Goal: Obtain resource: Obtain resource

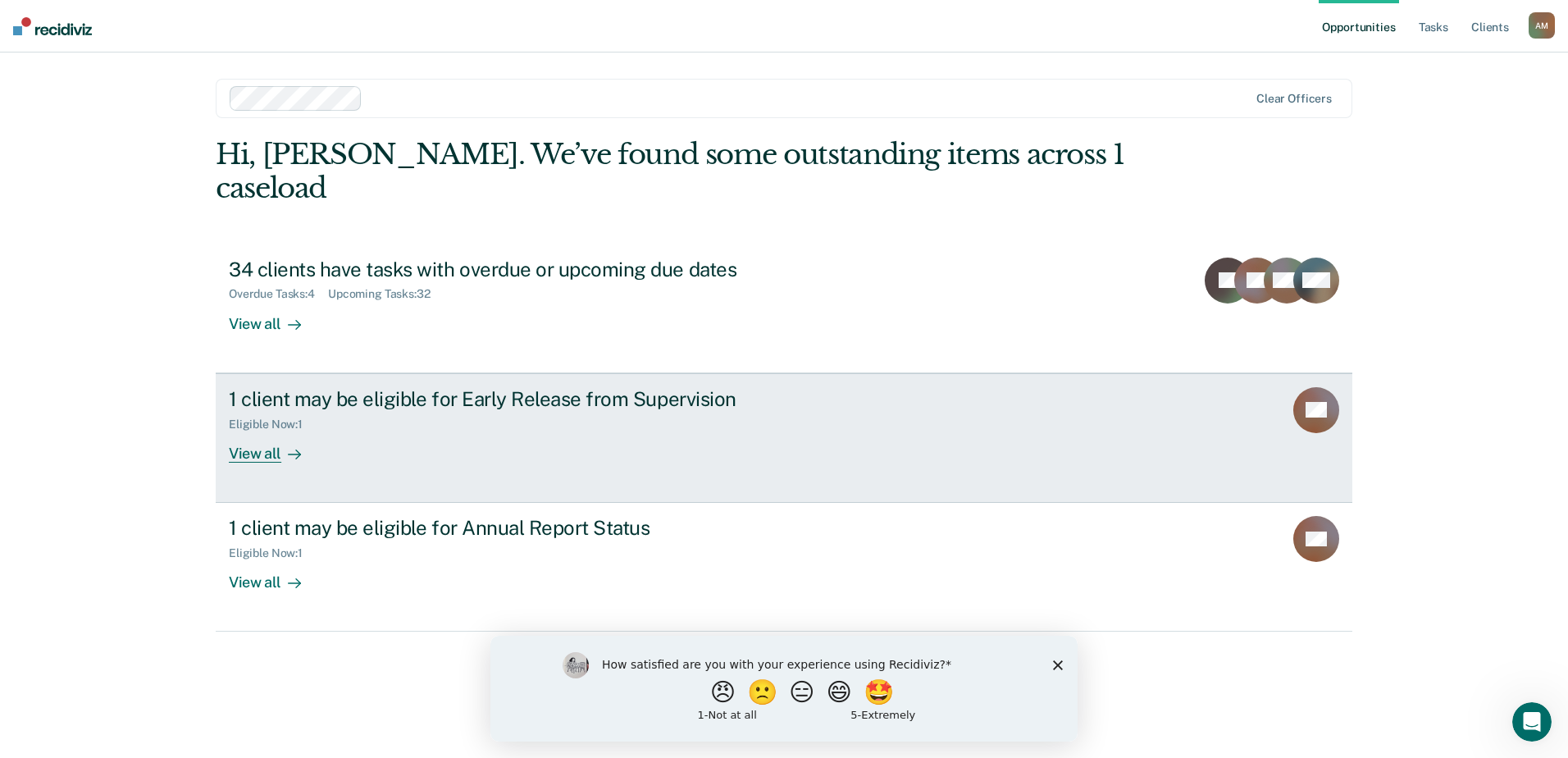
click at [265, 431] on div "View all" at bounding box center [274, 446] width 92 height 32
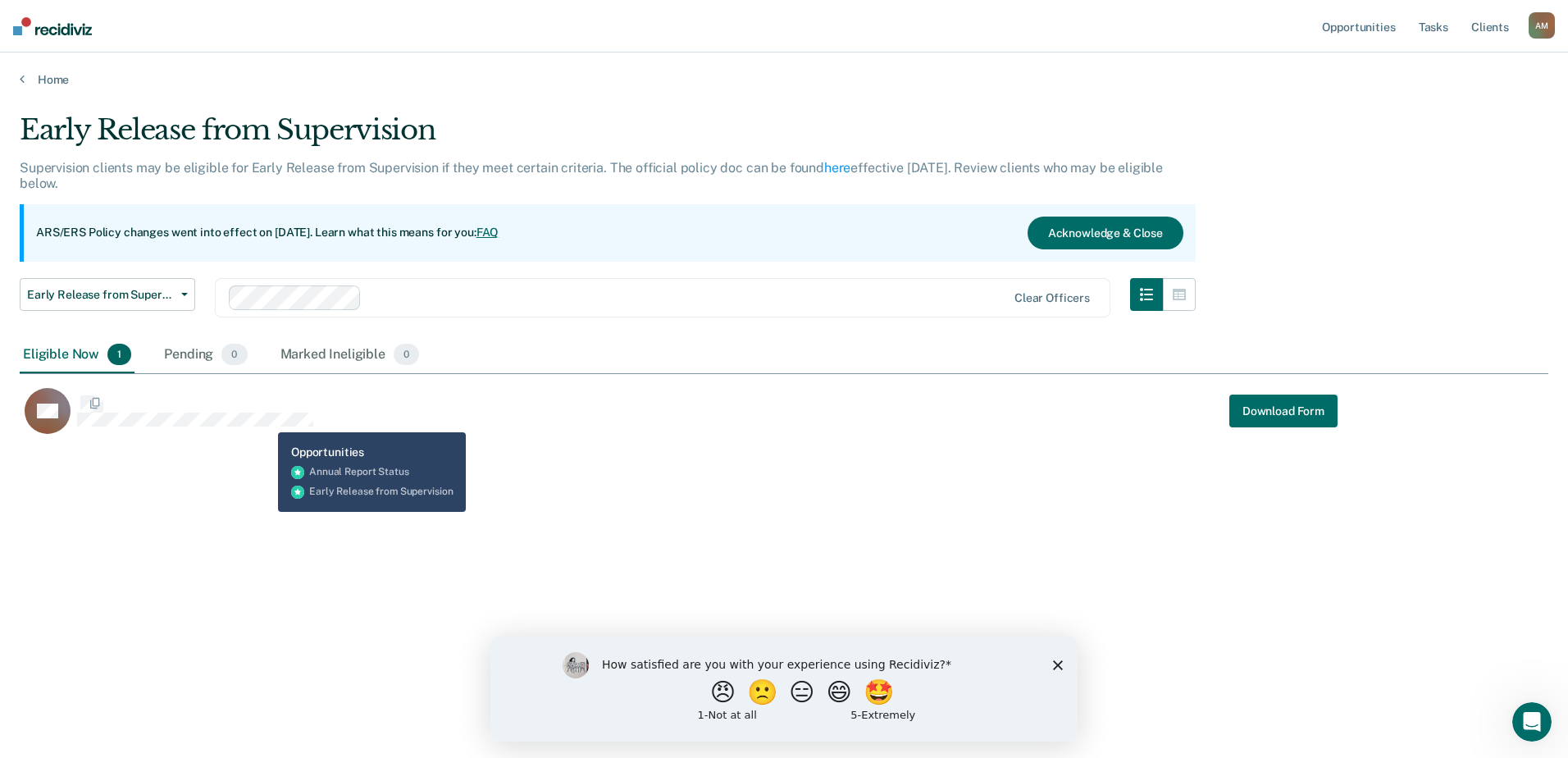
scroll to position [510, 1516]
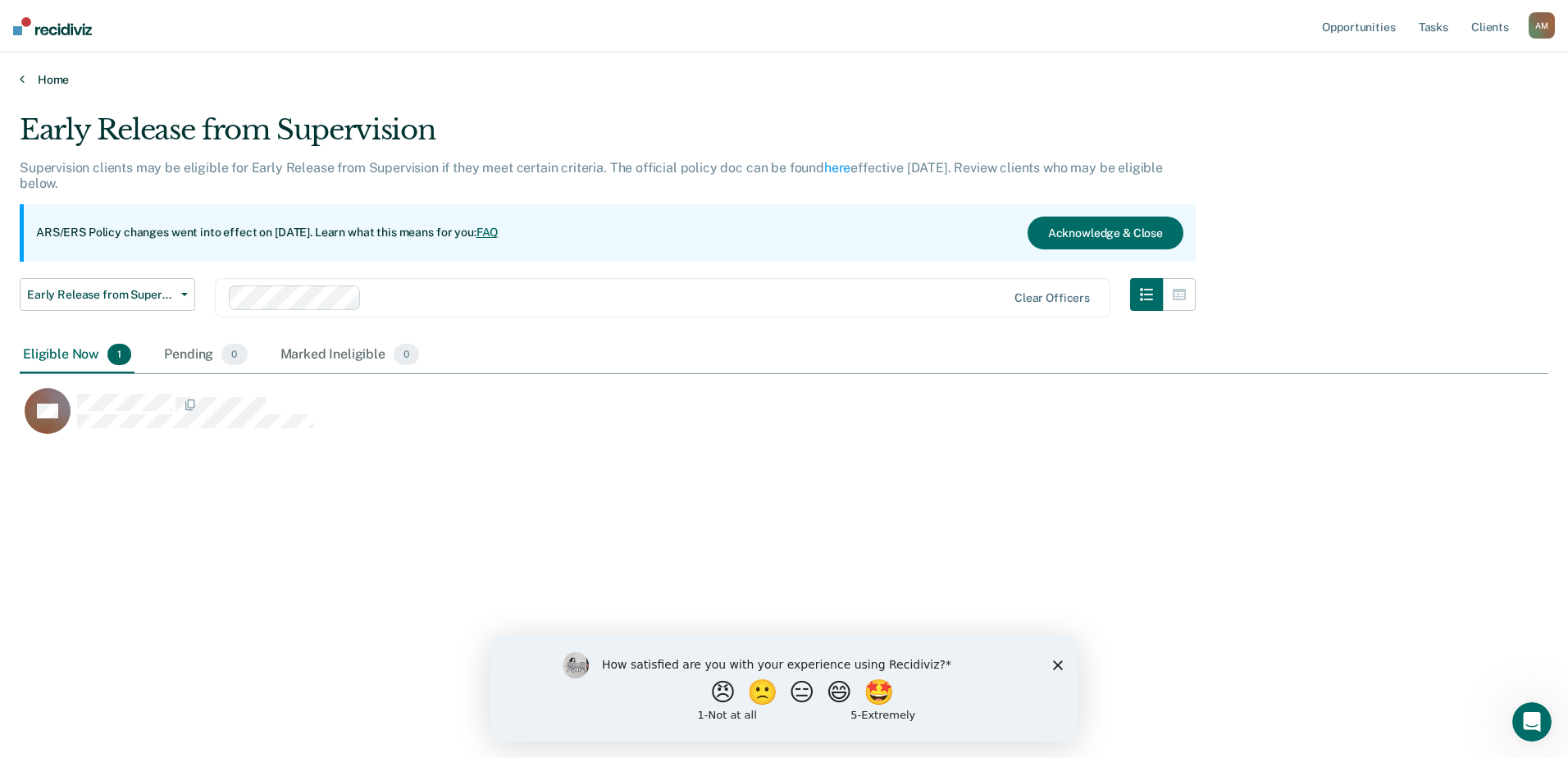
click at [46, 80] on link "Home" at bounding box center [784, 79] width 1528 height 15
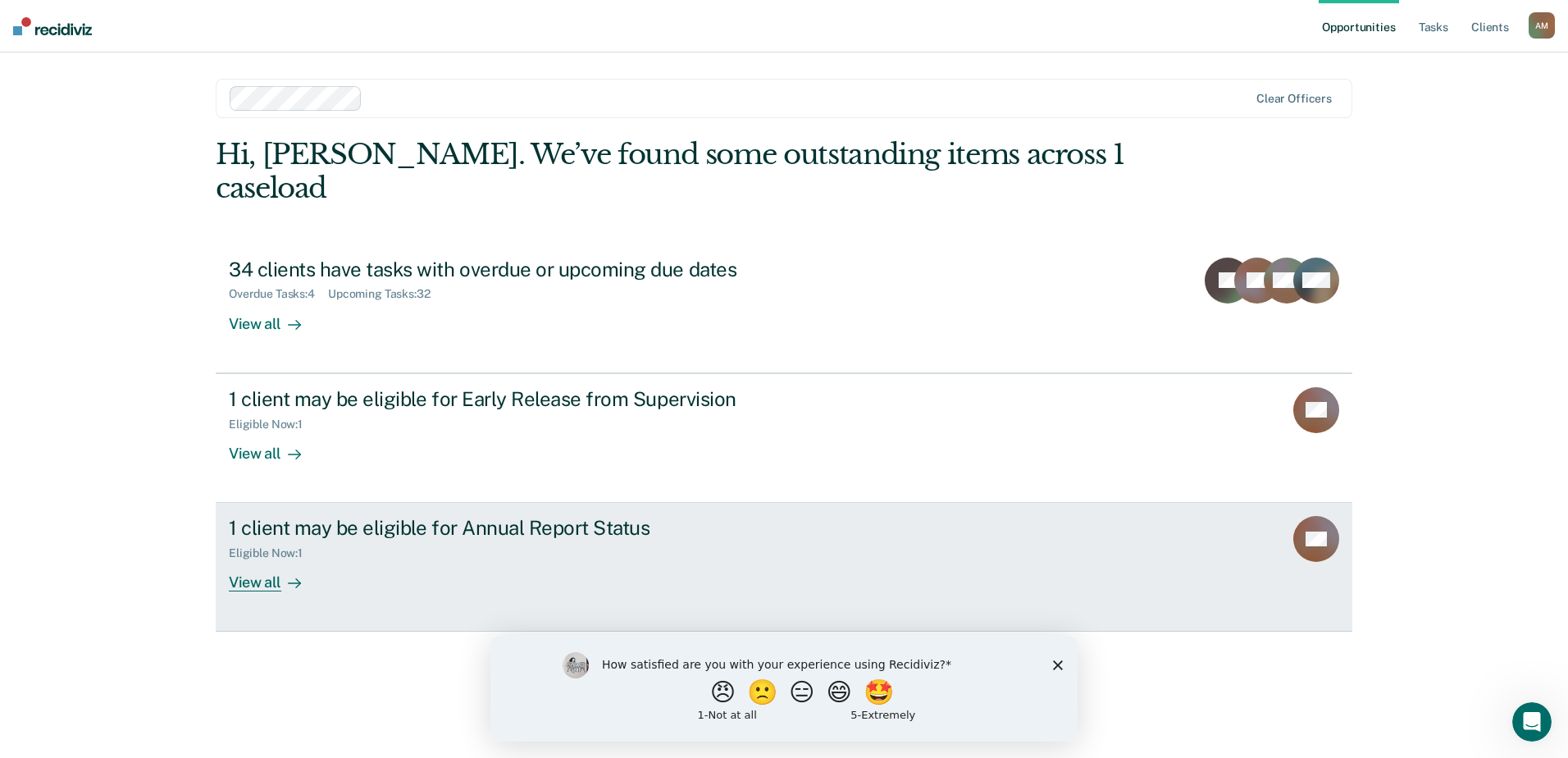
click at [275, 560] on div "View all" at bounding box center [274, 576] width 92 height 32
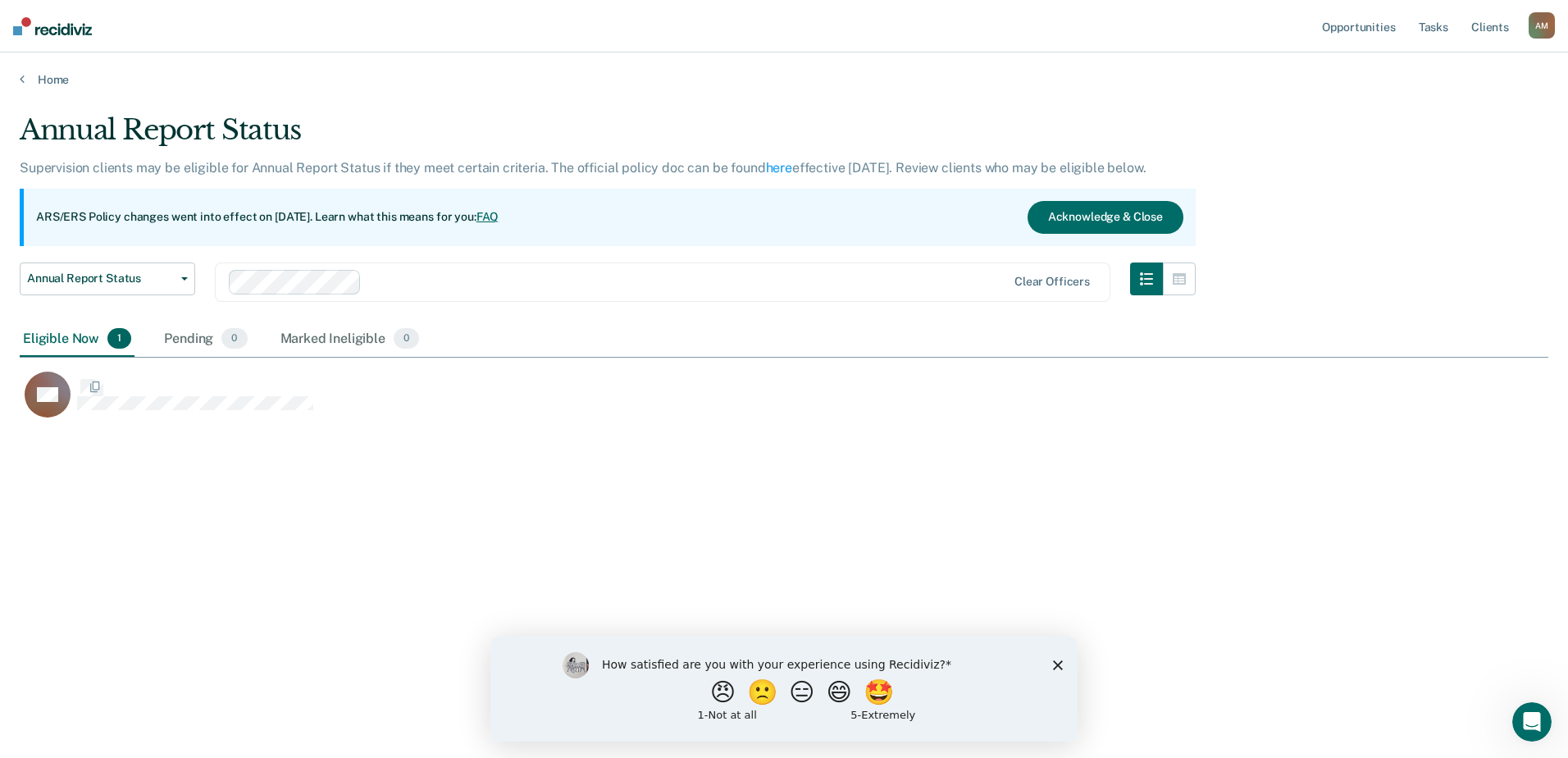
scroll to position [510, 1516]
click at [45, 74] on link "Home" at bounding box center [784, 79] width 1528 height 15
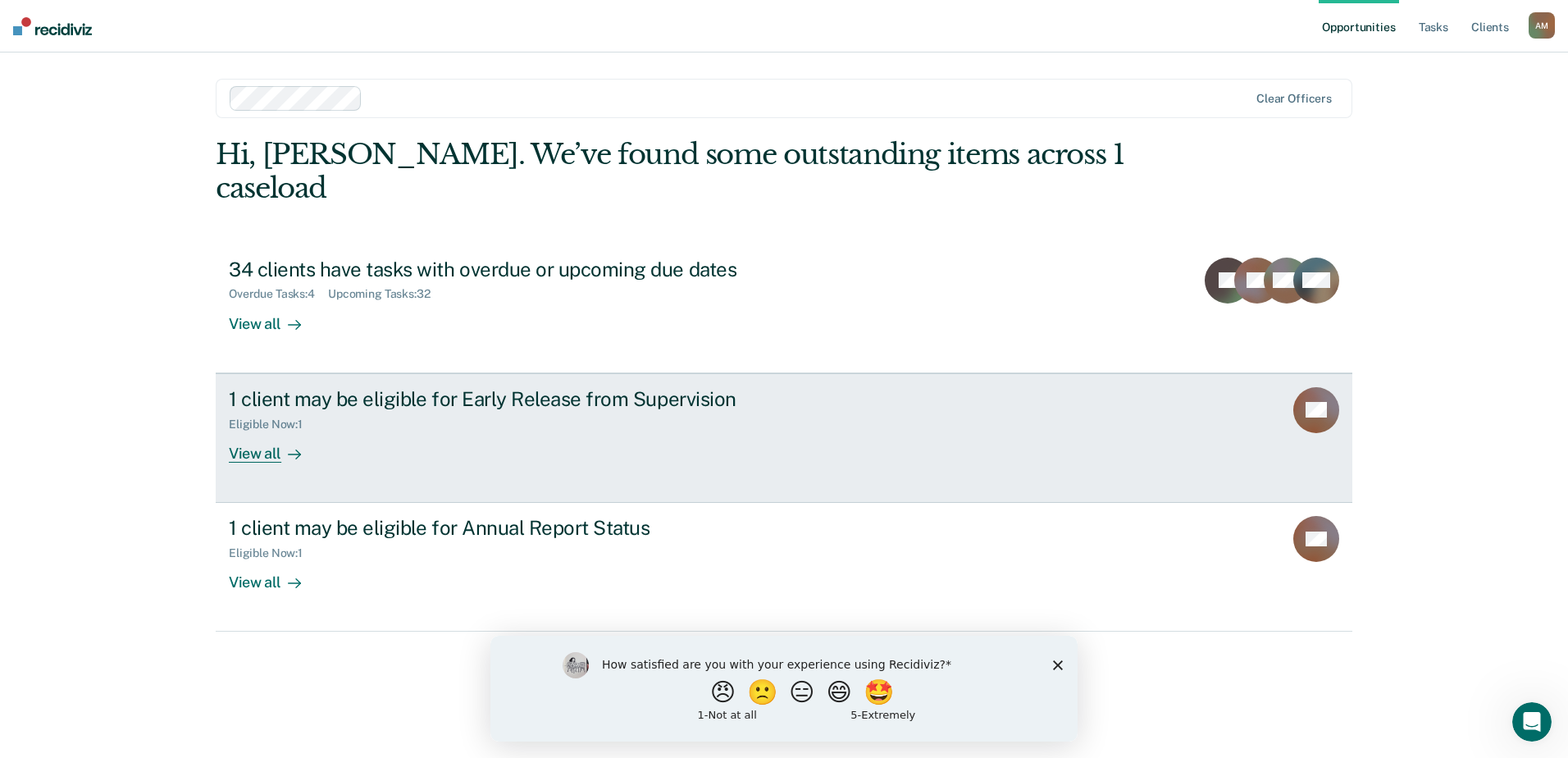
click at [271, 431] on div "View all" at bounding box center [274, 446] width 92 height 32
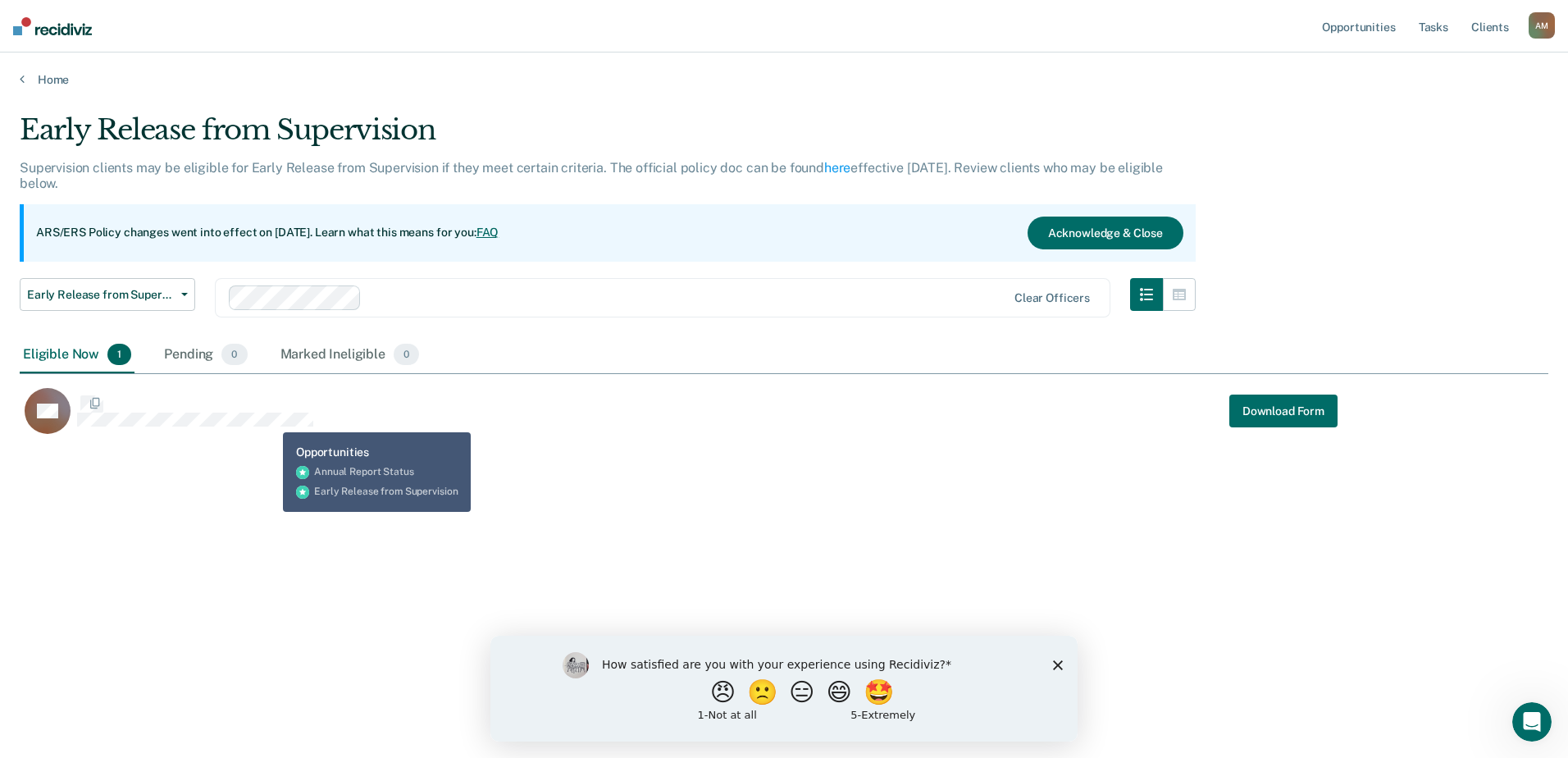
scroll to position [510, 1516]
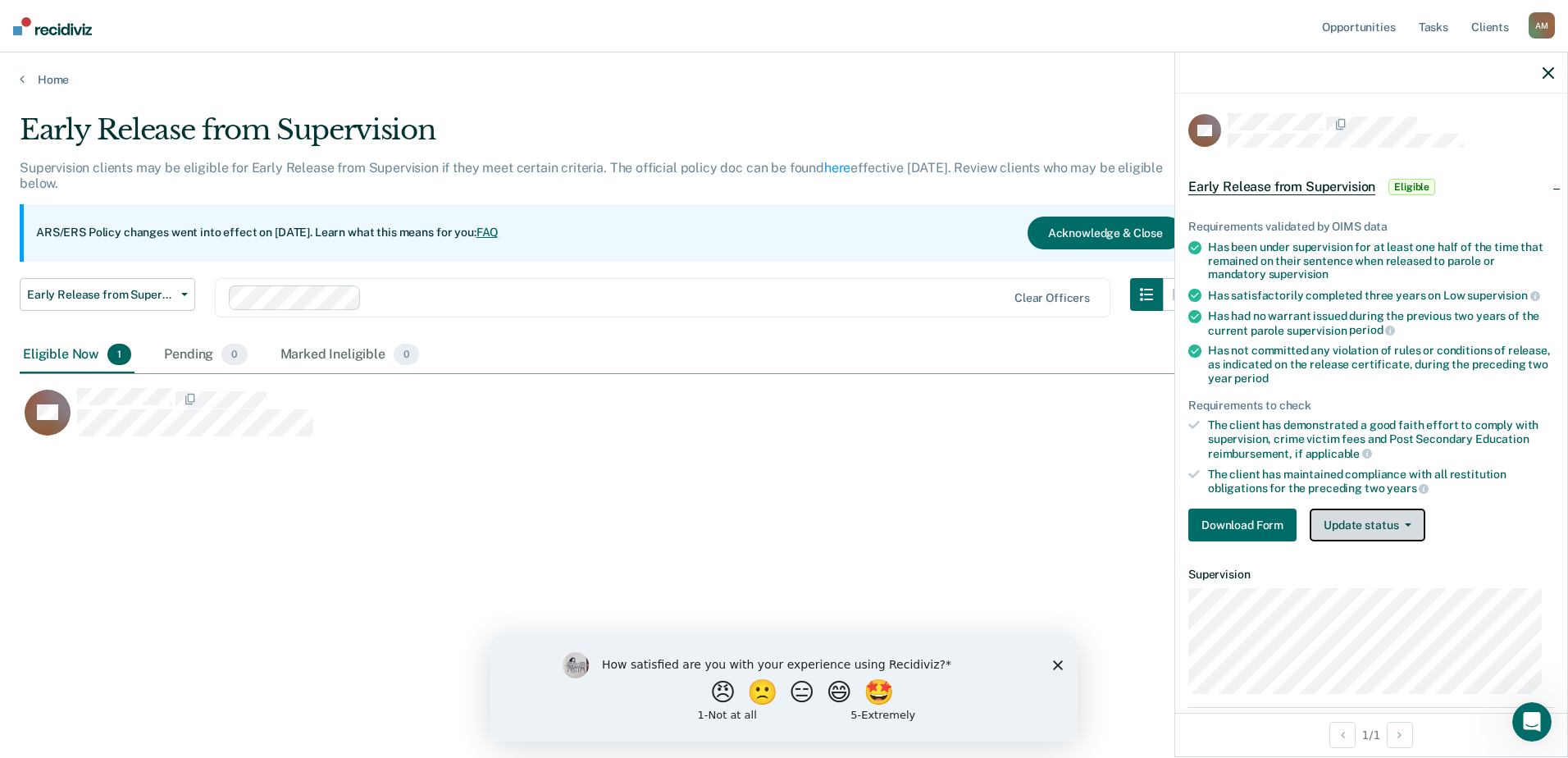
click at [1384, 515] on button "Update status" at bounding box center [1367, 525] width 116 height 33
click at [1269, 388] on ul "Requirements validated by OIMS data Has been under supervision for at least one…" at bounding box center [1371, 358] width 366 height 276
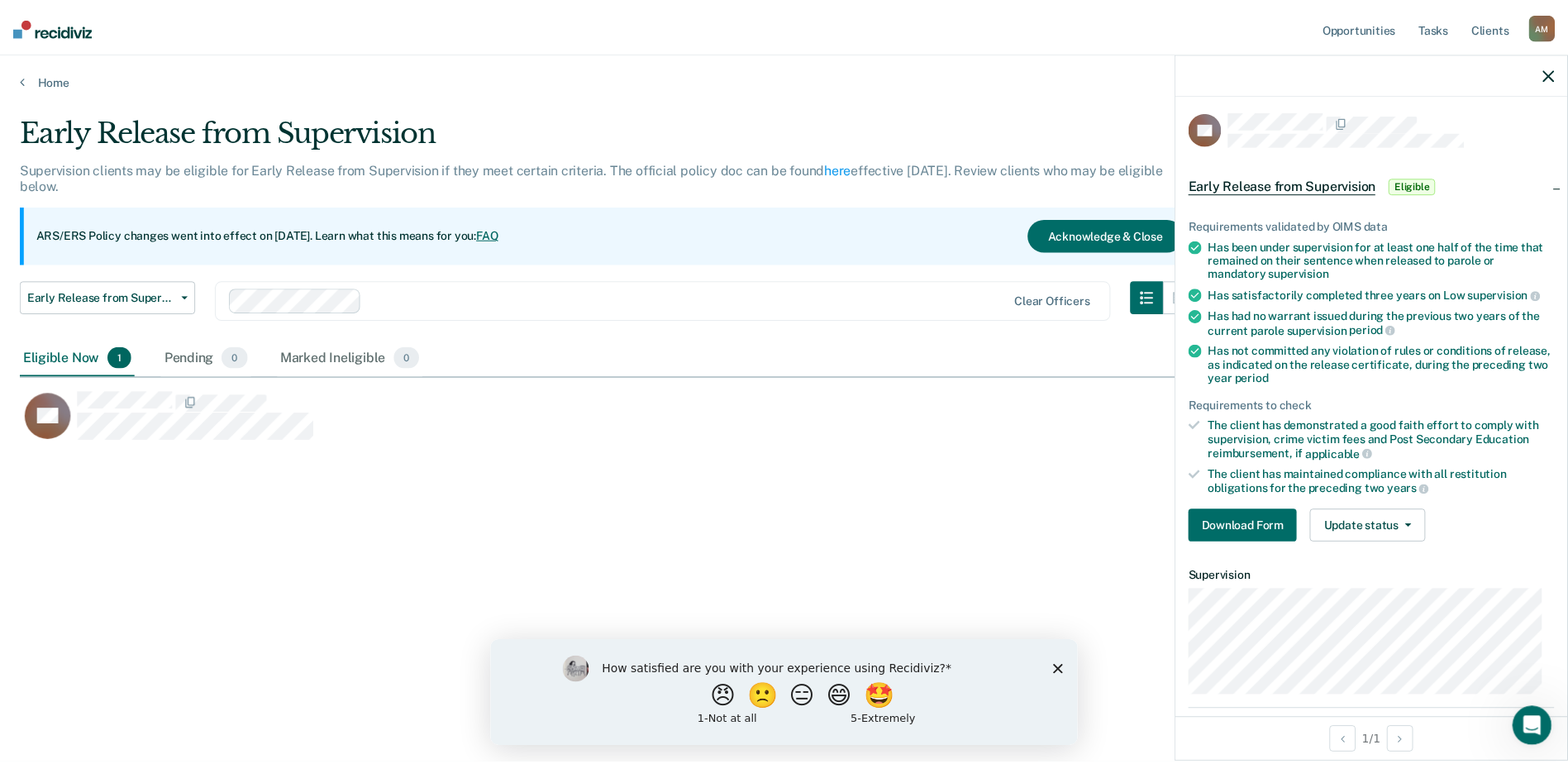
scroll to position [0, 0]
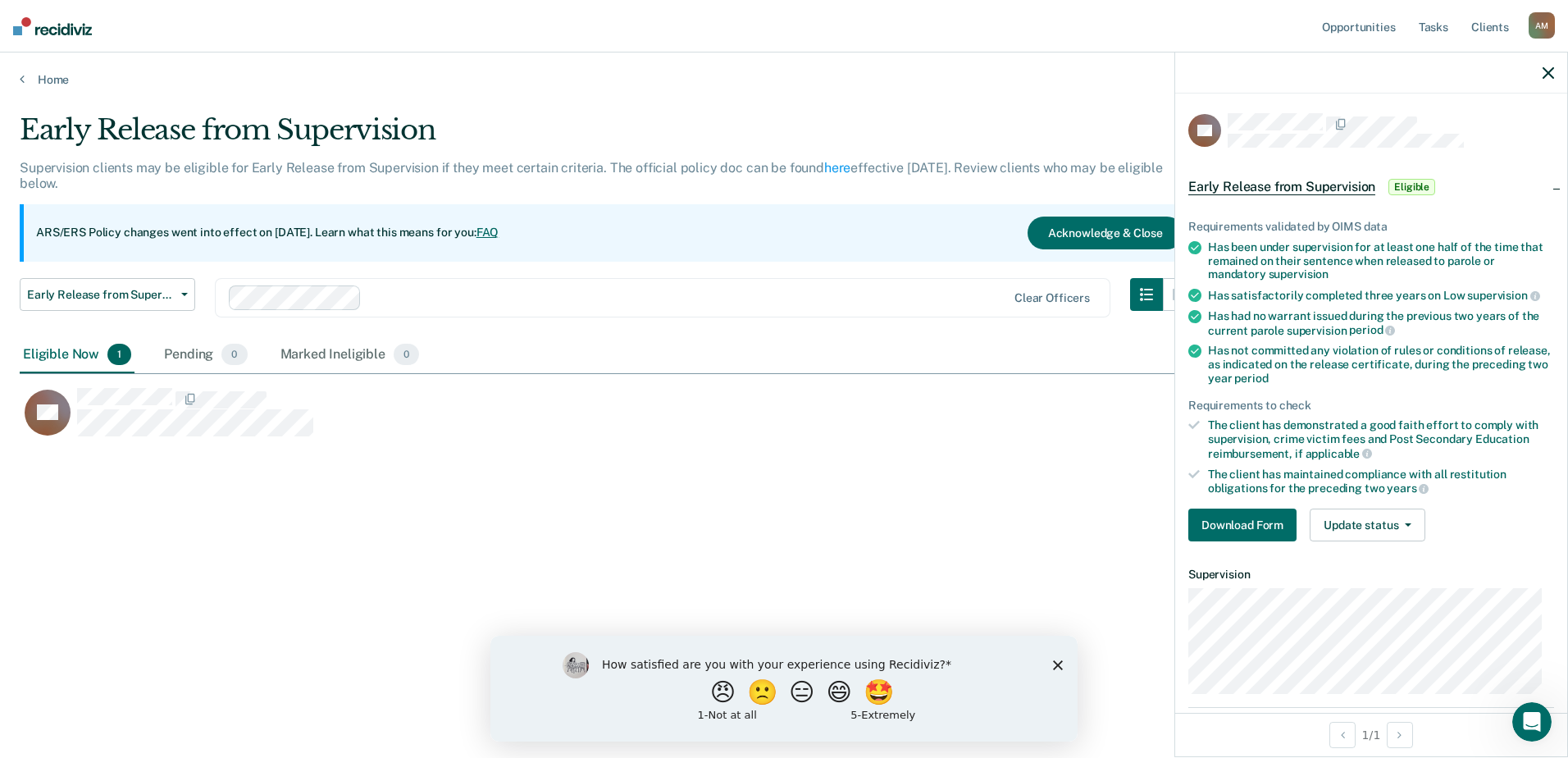
click at [1276, 190] on span "Early Release from Supervision" at bounding box center [1282, 186] width 187 height 16
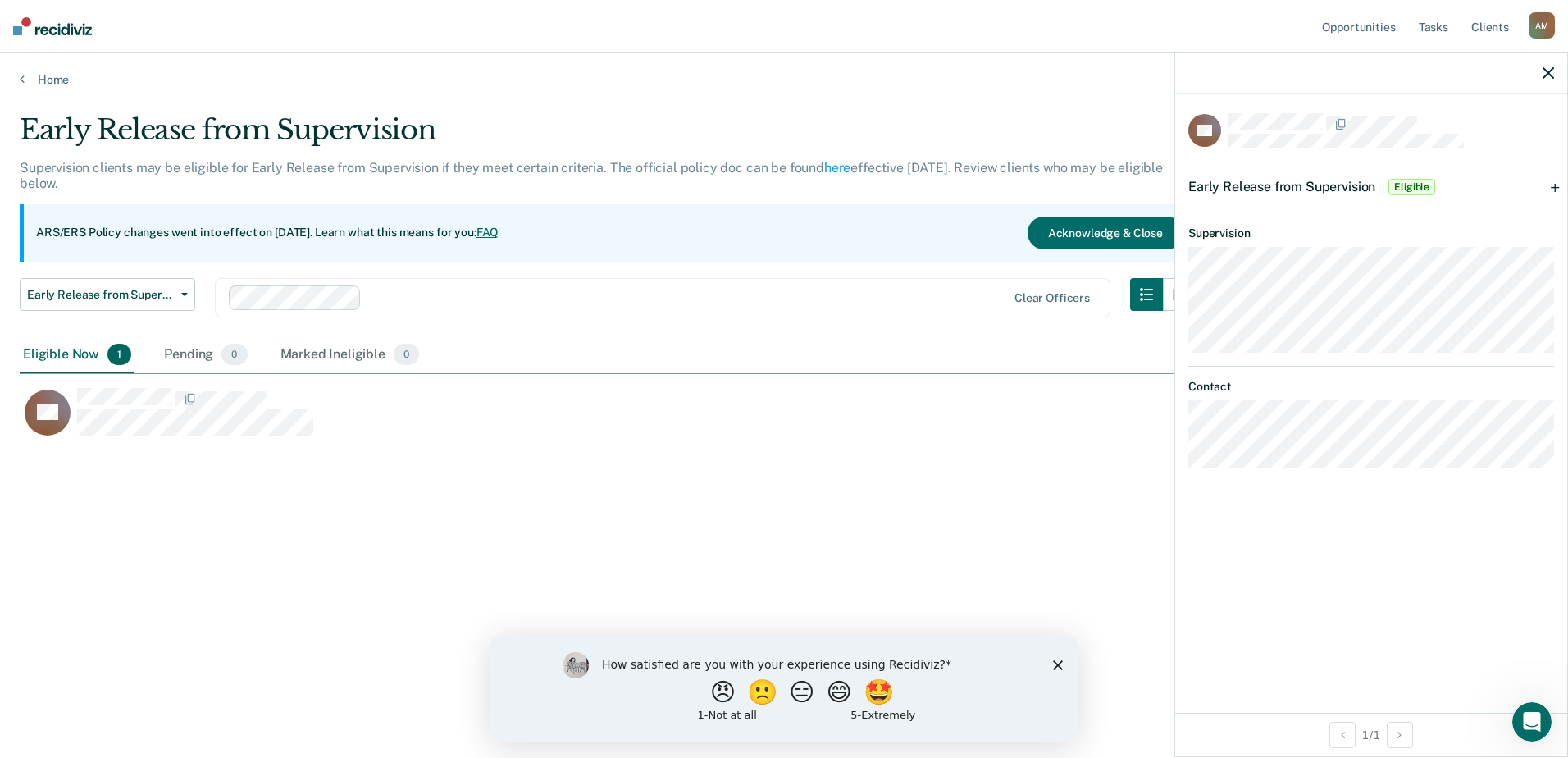
click at [1276, 189] on span "Early Release from Supervision" at bounding box center [1282, 186] width 187 height 15
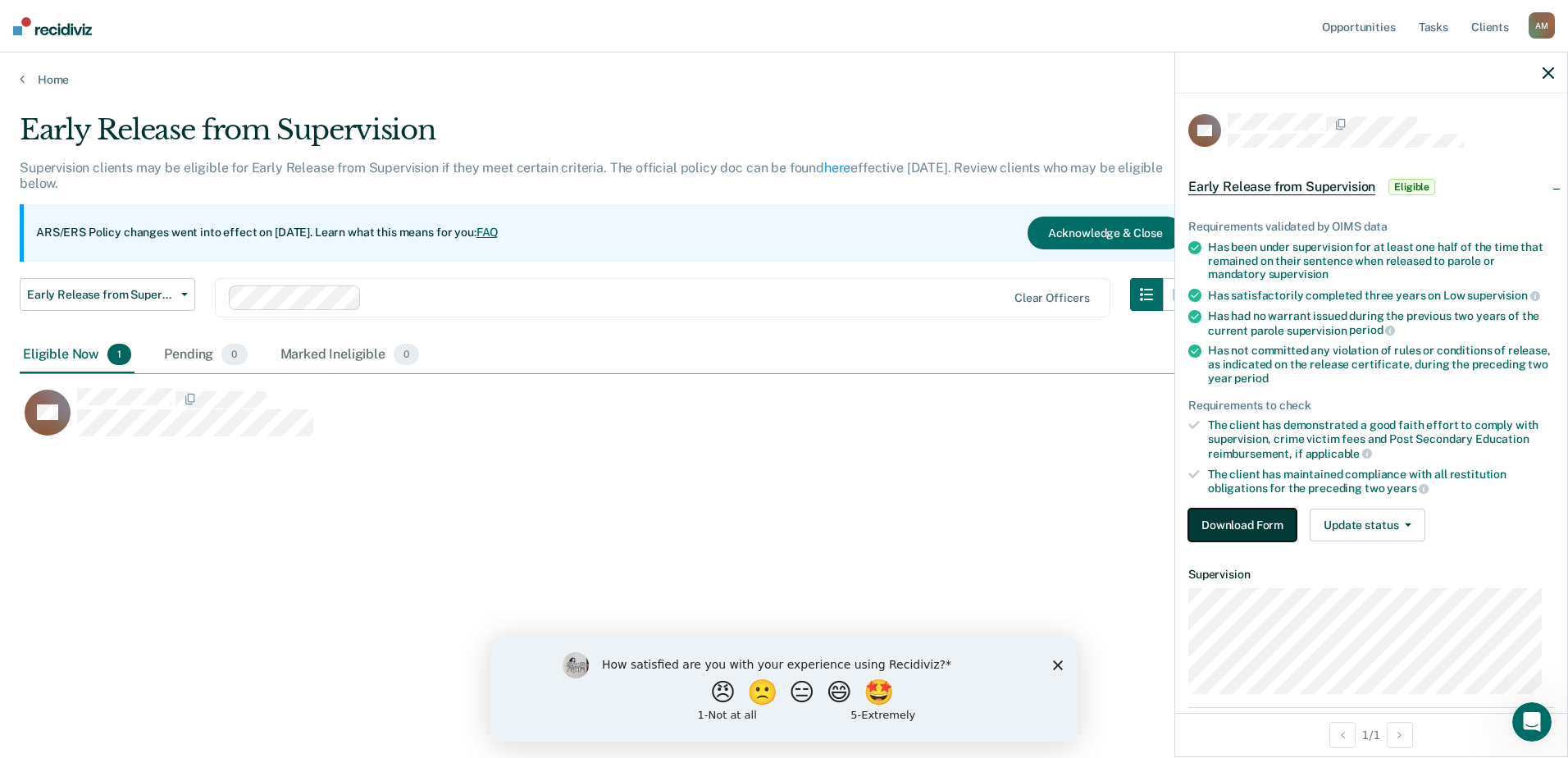
click at [1263, 529] on button "Download Form" at bounding box center [1242, 525] width 108 height 33
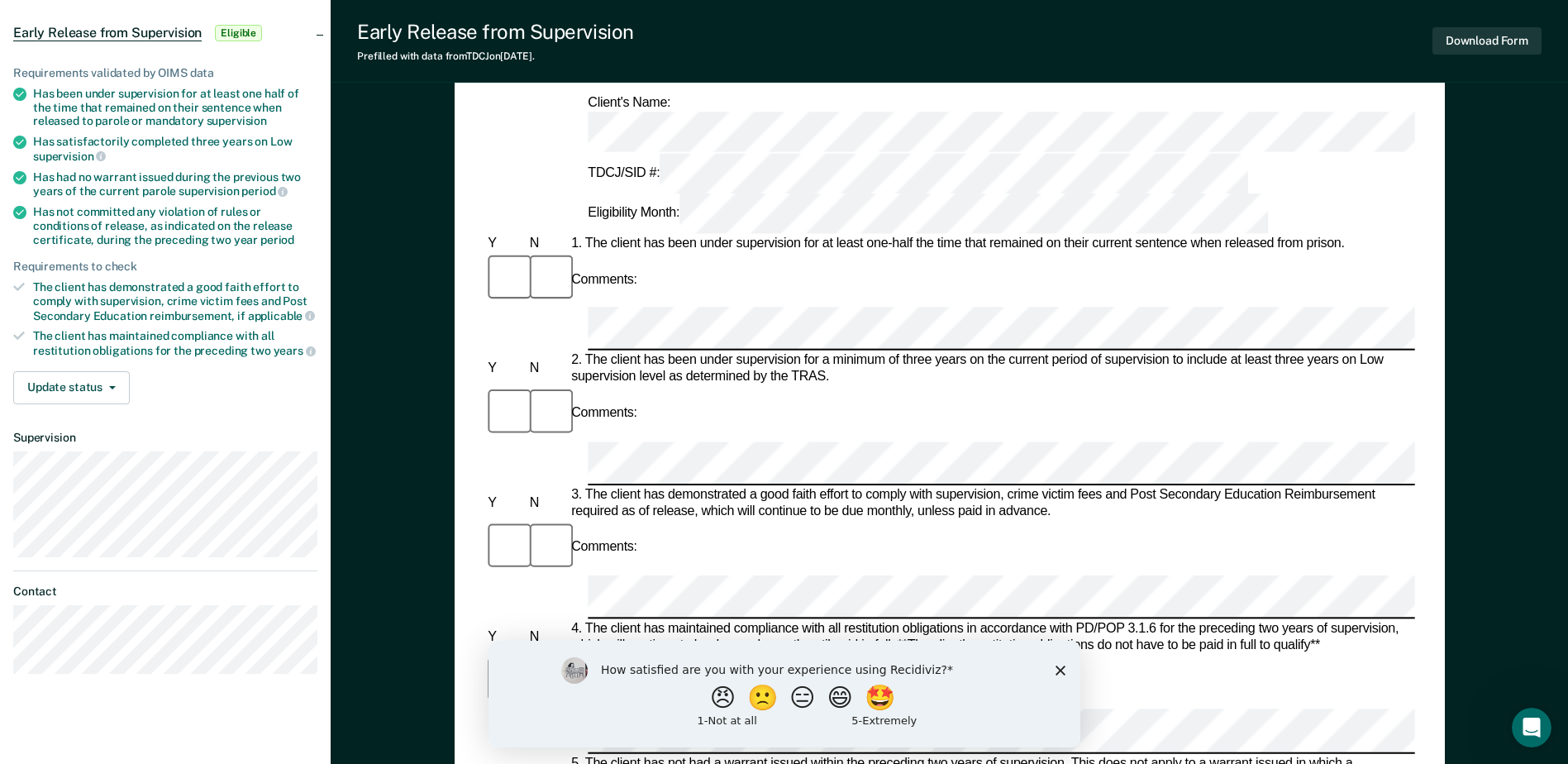
scroll to position [165, 0]
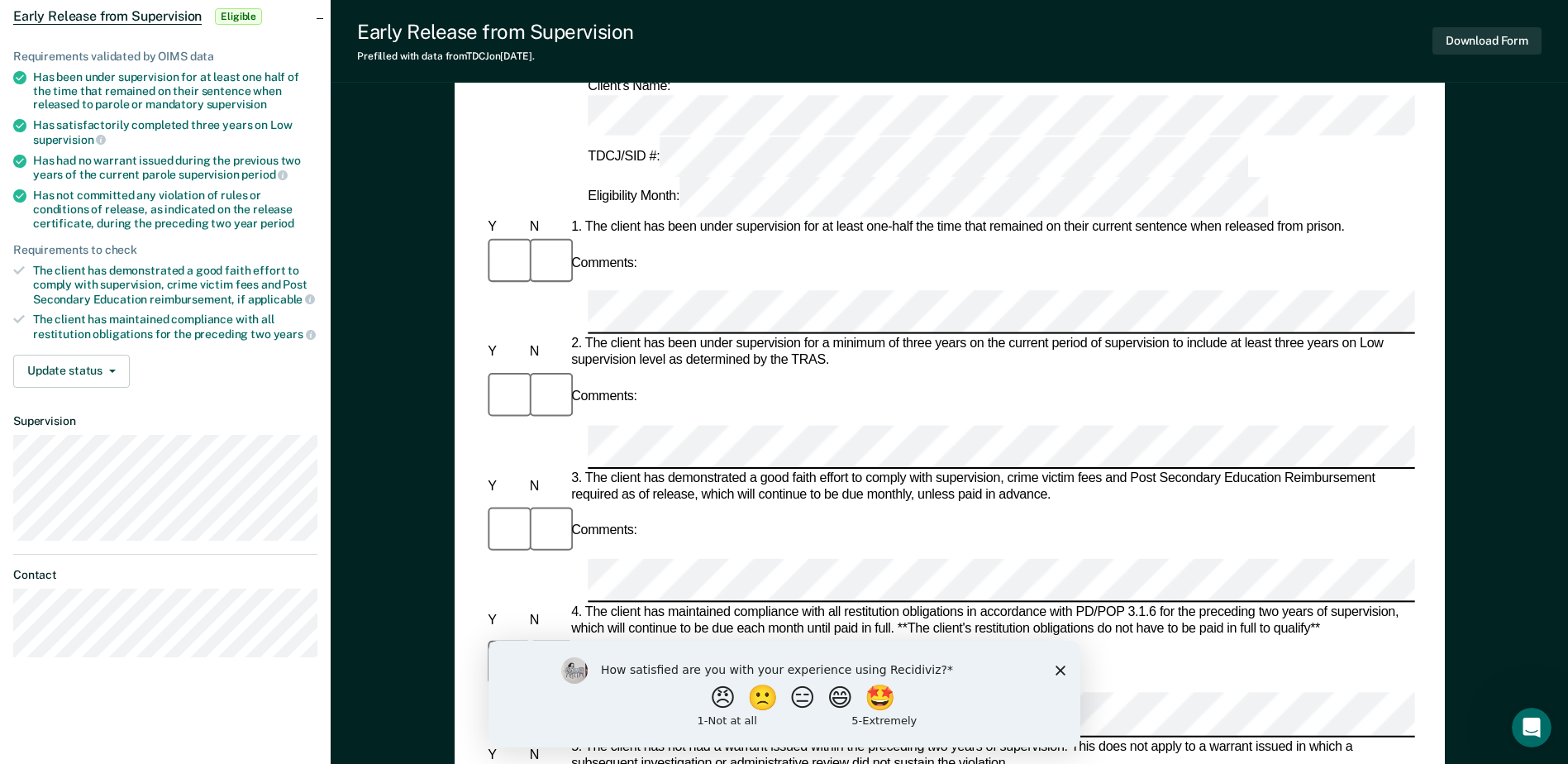
click at [1055, 665] on polygon "Close survey" at bounding box center [1059, 669] width 10 height 10
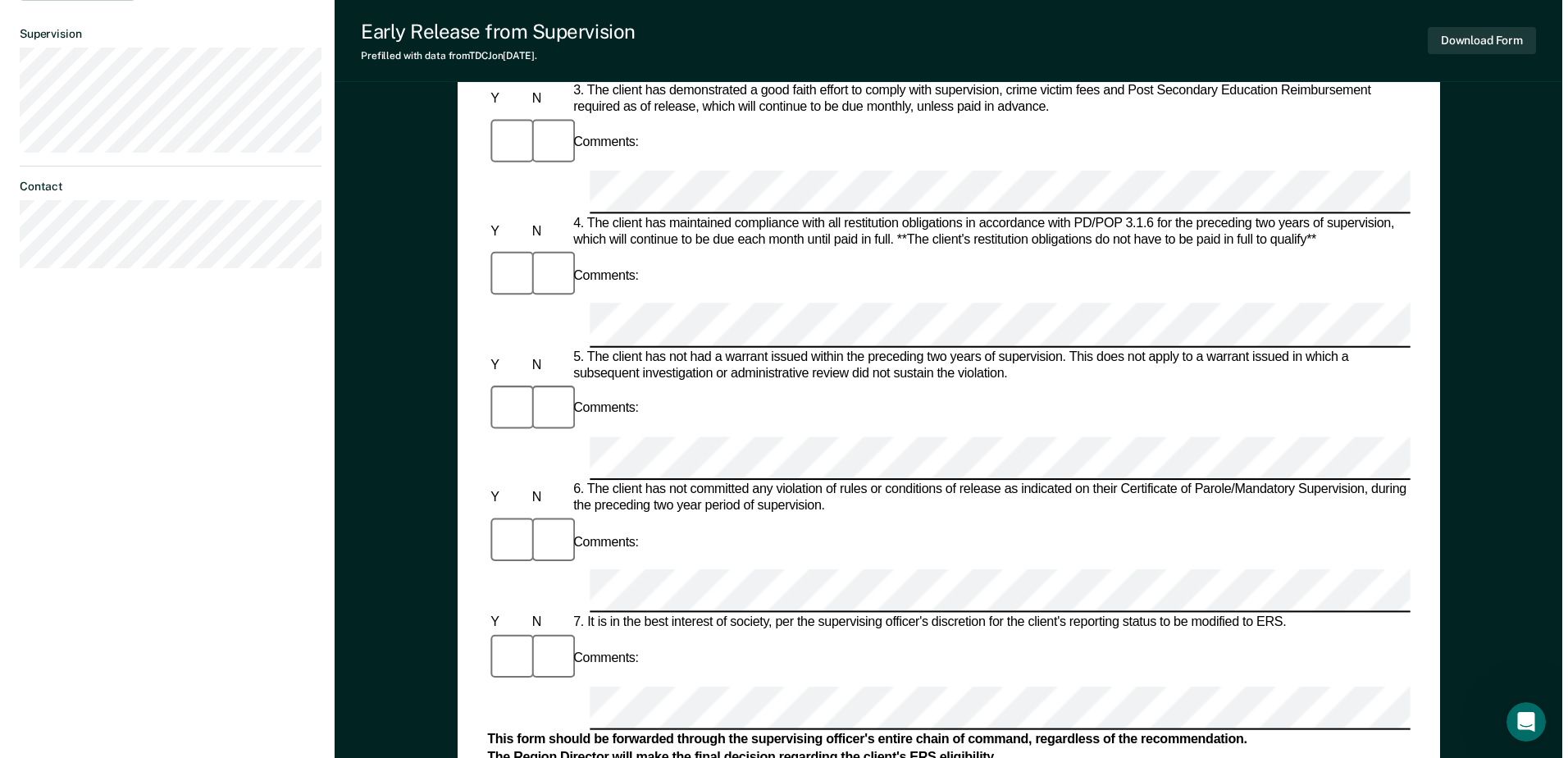
scroll to position [0, 0]
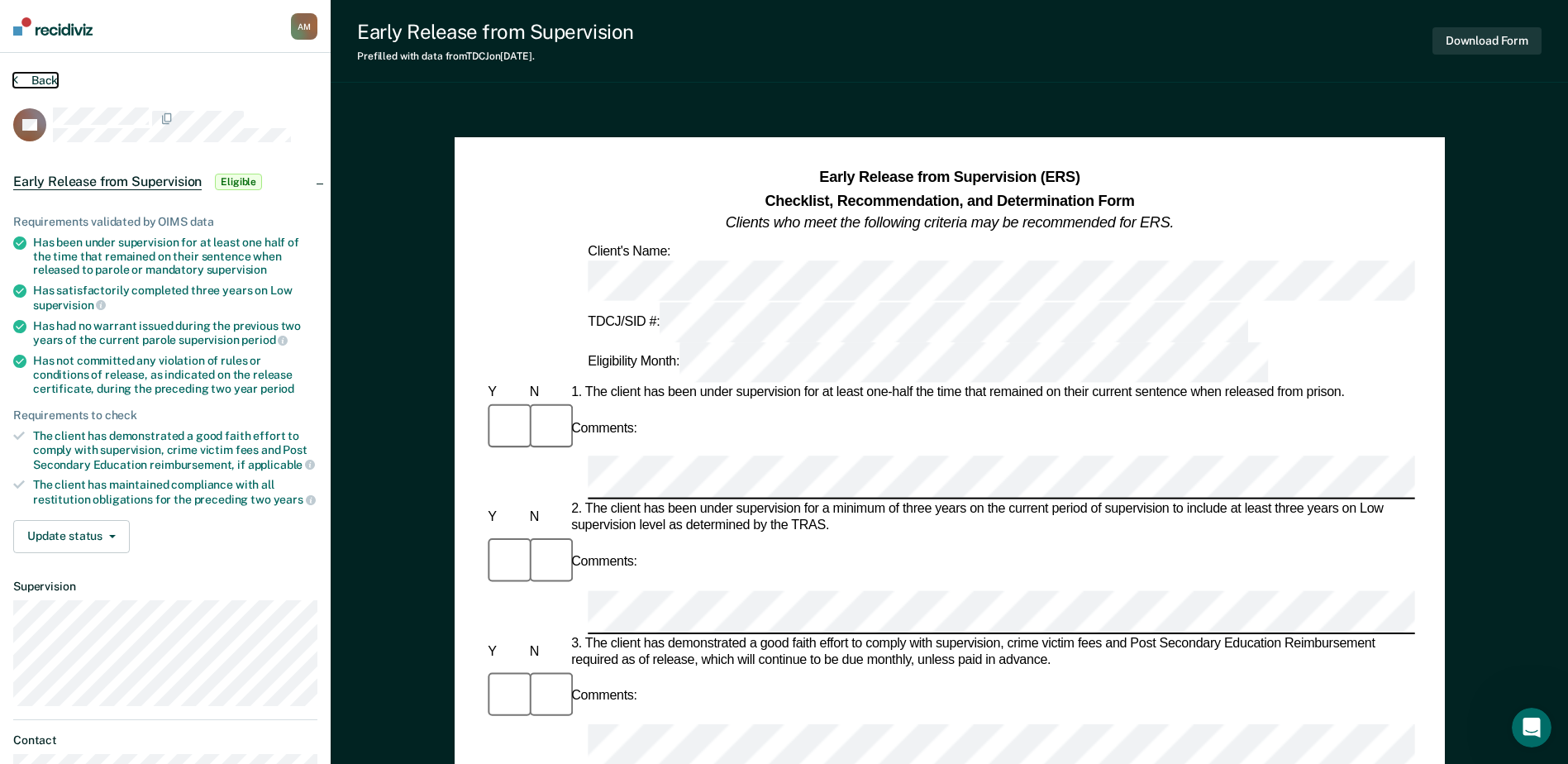
click at [35, 75] on button "Back" at bounding box center [35, 80] width 45 height 15
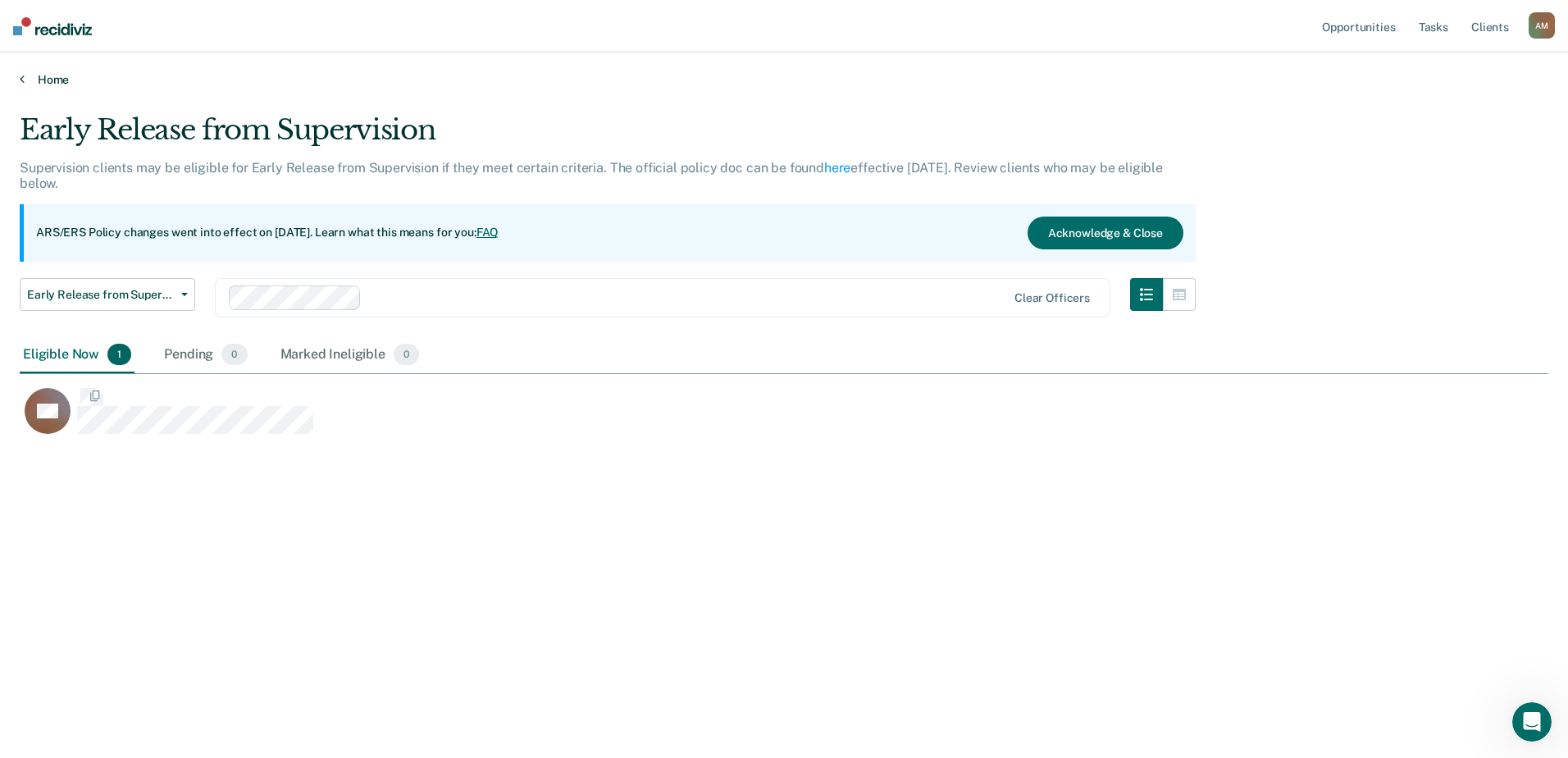
scroll to position [510, 1516]
click at [1554, 33] on div "A M" at bounding box center [1541, 25] width 27 height 27
click at [1445, 105] on link "Log Out" at bounding box center [1476, 107] width 132 height 14
